Goal: Navigation & Orientation: Find specific page/section

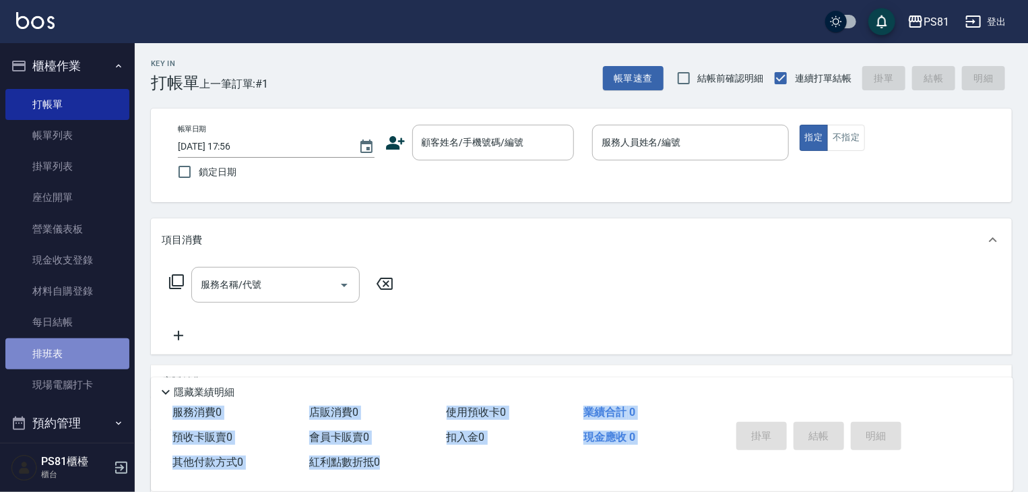
click at [78, 344] on link "排班表" at bounding box center [67, 353] width 124 height 31
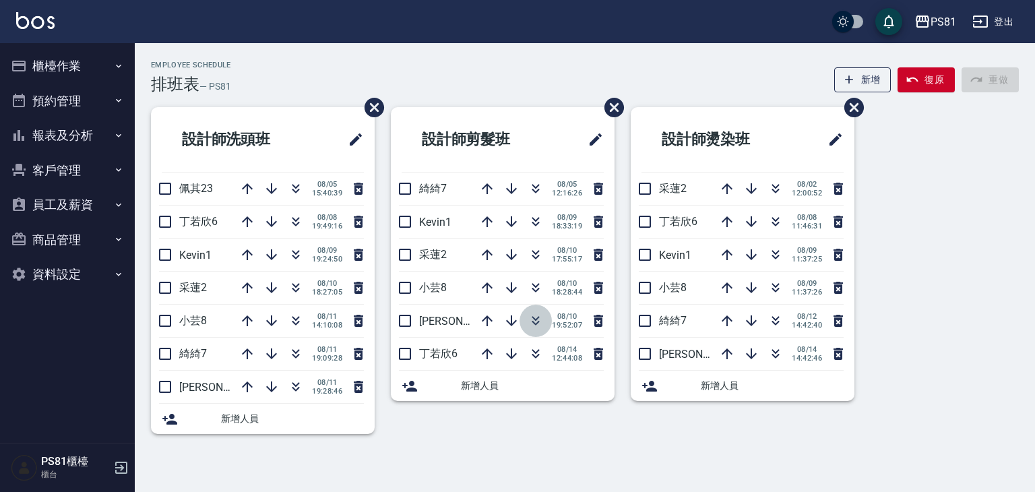
click at [536, 329] on button "button" at bounding box center [535, 320] width 32 height 32
